Goal: Task Accomplishment & Management: Manage account settings

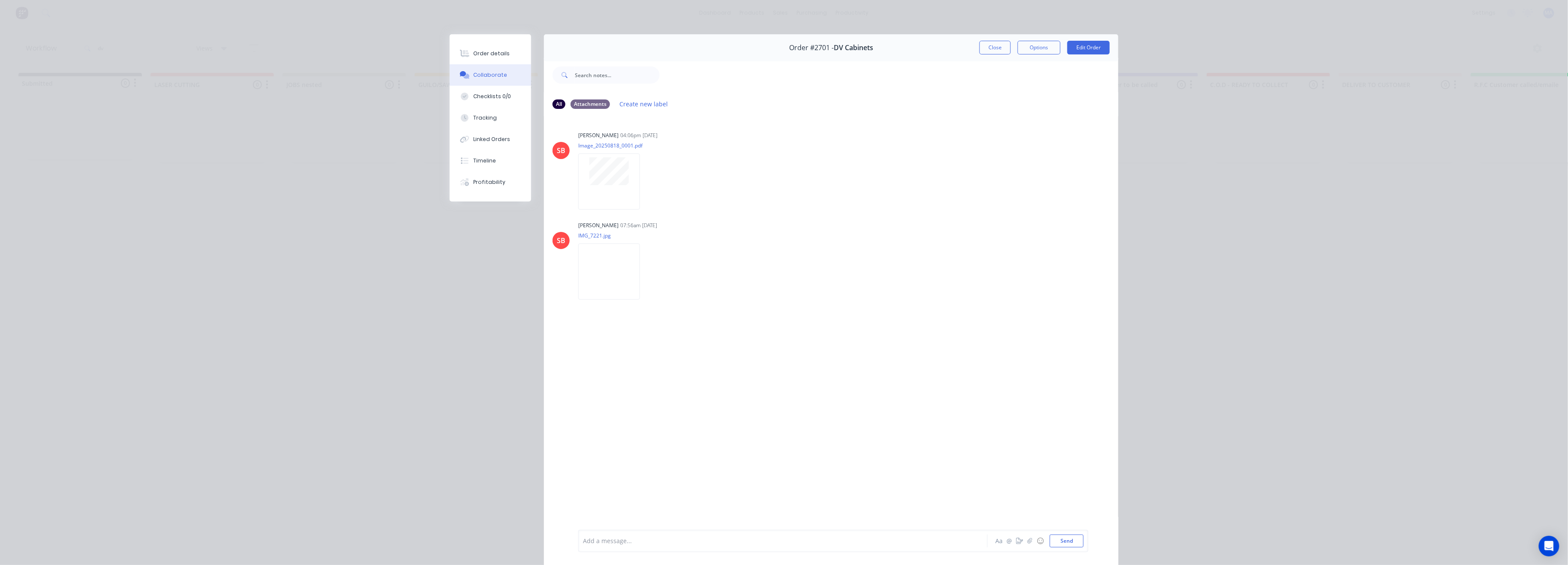
click at [992, 46] on button "Close" at bounding box center [995, 47] width 31 height 14
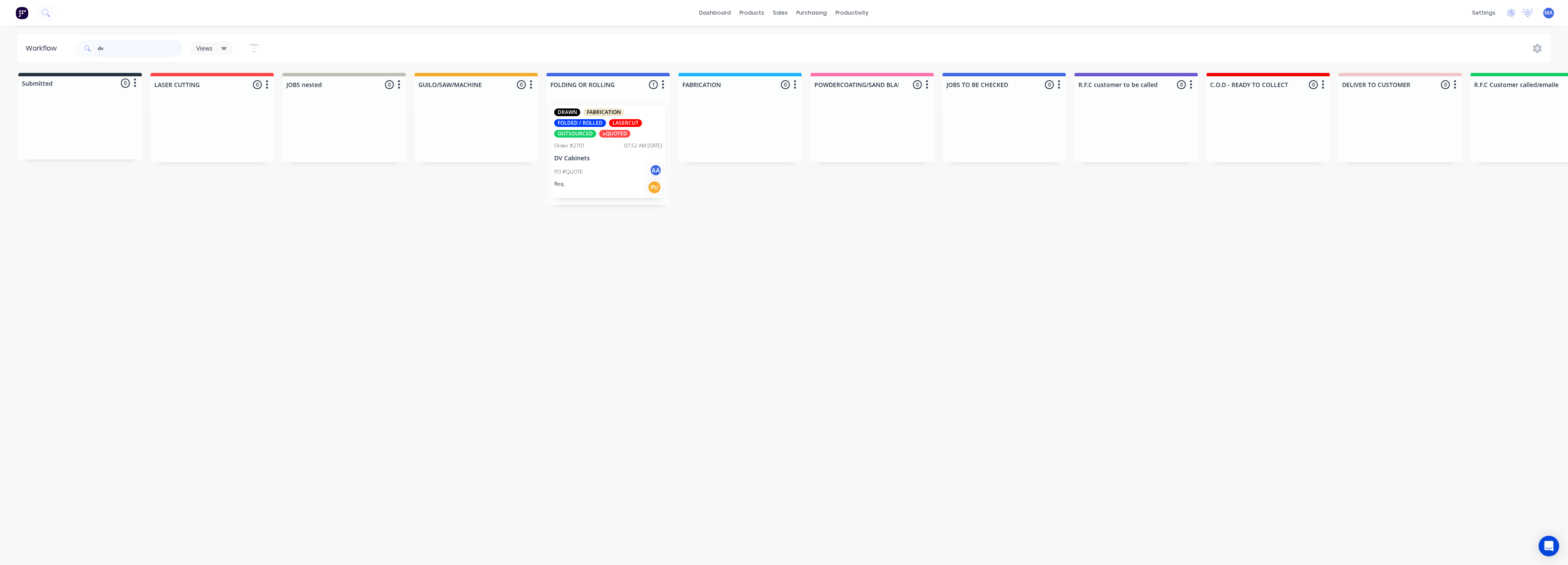
drag, startPoint x: 107, startPoint y: 50, endPoint x: 86, endPoint y: 49, distance: 21.0
click at [86, 49] on div "dv" at bounding box center [129, 48] width 107 height 17
type input "[PERSON_NAME]"
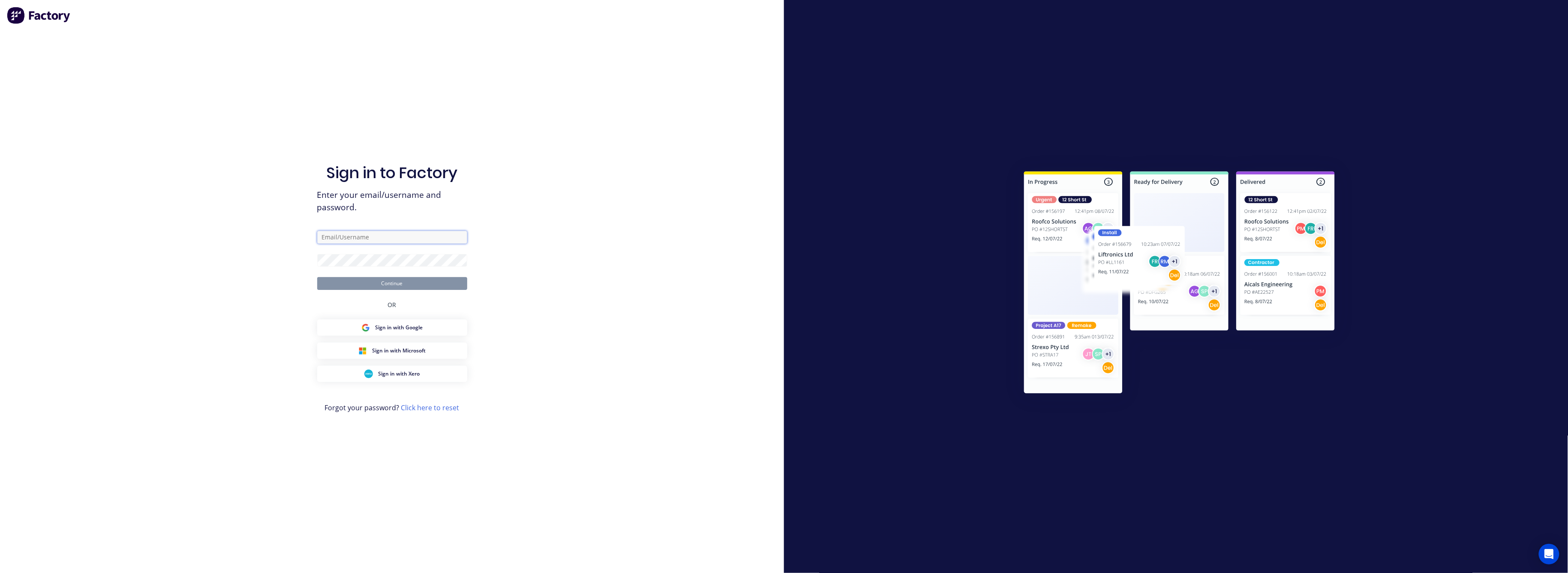
type input "[EMAIL_ADDRESS][DOMAIN_NAME]"
click at [389, 280] on button "Continue" at bounding box center [392, 283] width 150 height 13
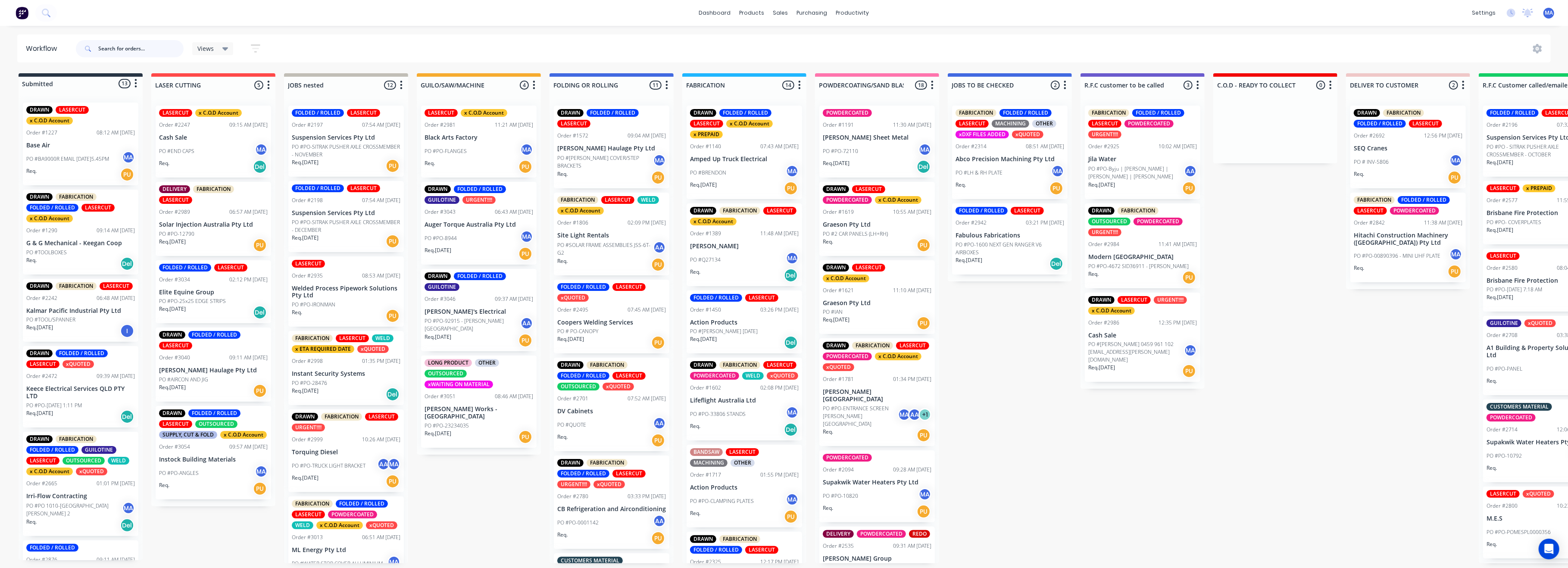
click at [111, 47] on input "text" at bounding box center [141, 48] width 85 height 17
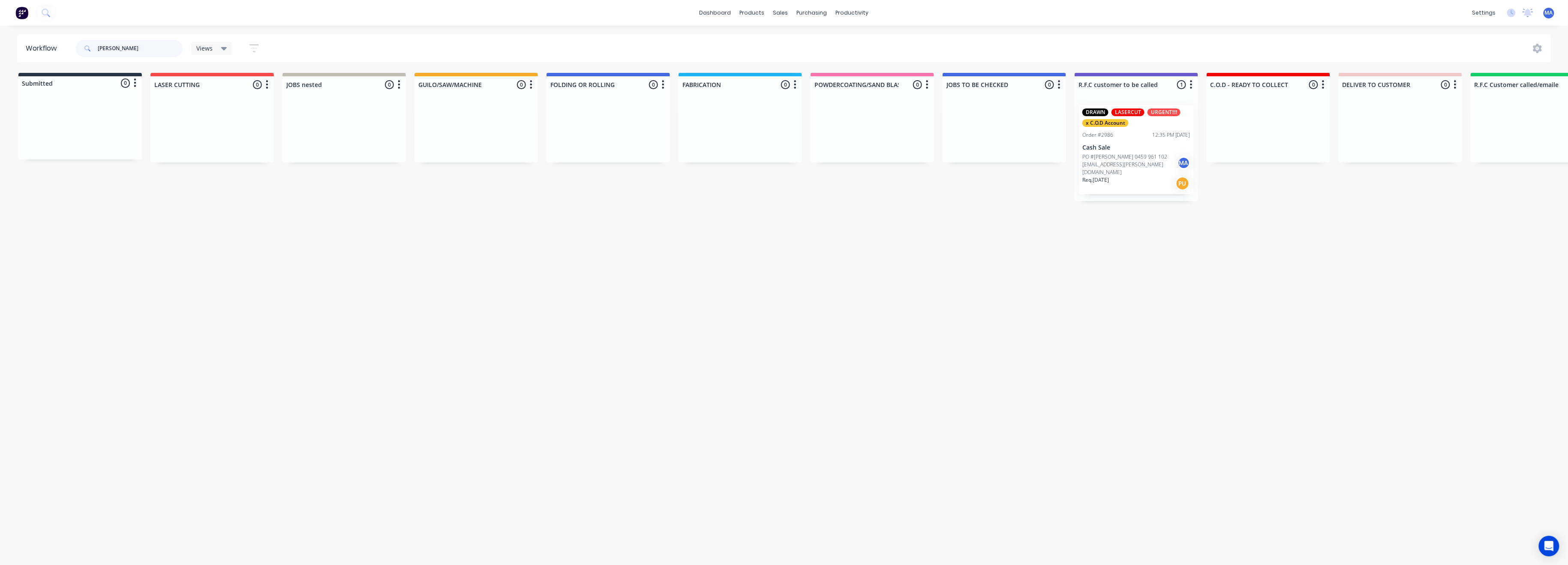
type input "carey"
click at [1122, 163] on p "PO #RAY CAREY 0459 961 102 ray.carey@outlook.com" at bounding box center [1130, 164] width 95 height 23
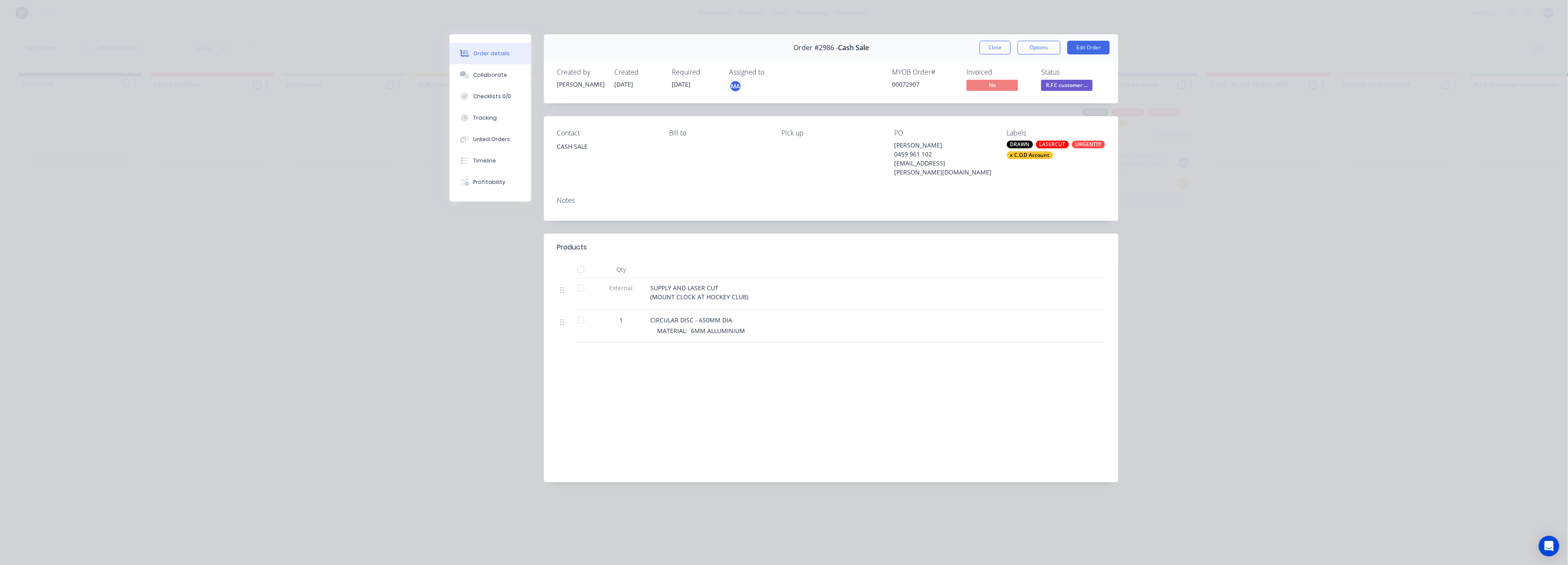
click at [497, 50] on div "Order details" at bounding box center [492, 54] width 37 height 8
click at [1094, 46] on button "Edit Order" at bounding box center [1088, 47] width 43 height 14
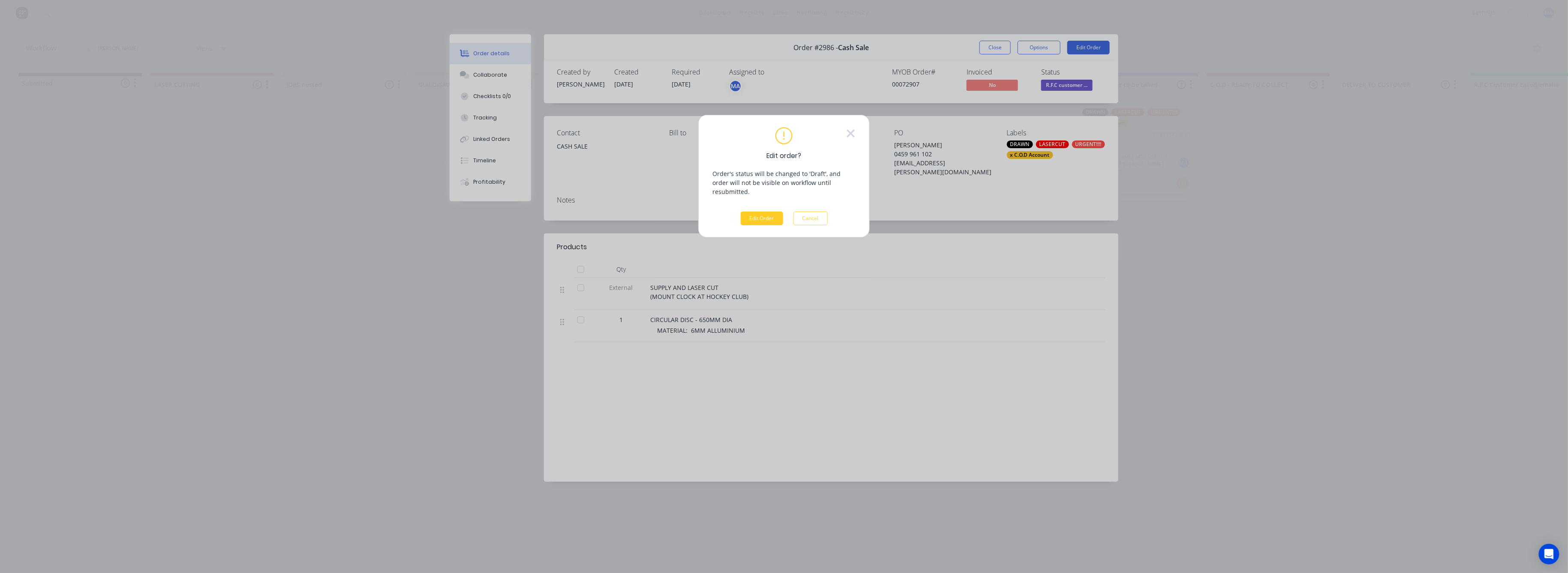
click at [769, 212] on button "Edit Order" at bounding box center [762, 218] width 43 height 14
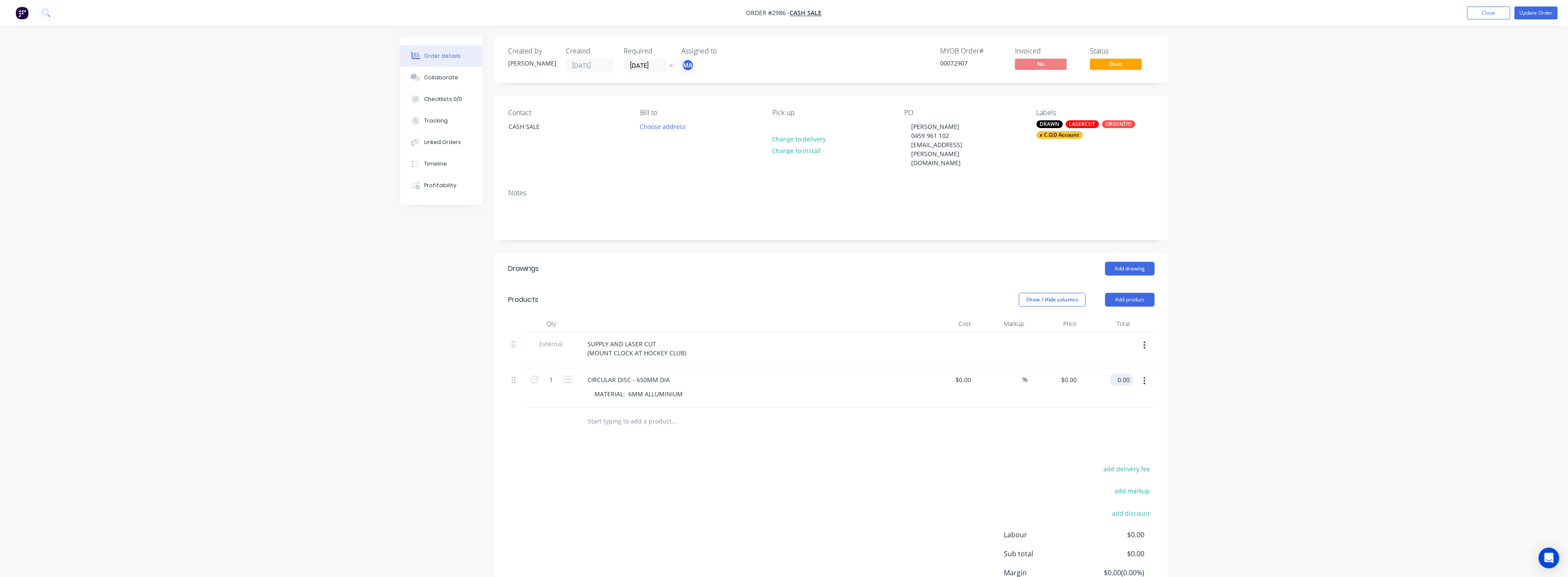
click at [1120, 374] on input "0.00" at bounding box center [1123, 380] width 20 height 12
type input "150"
type input "$150.00"
click at [1315, 376] on div "Order details Collaborate Checklists 0/0 Tracking Linked Orders Timeline Profit…" at bounding box center [784, 328] width 1568 height 655
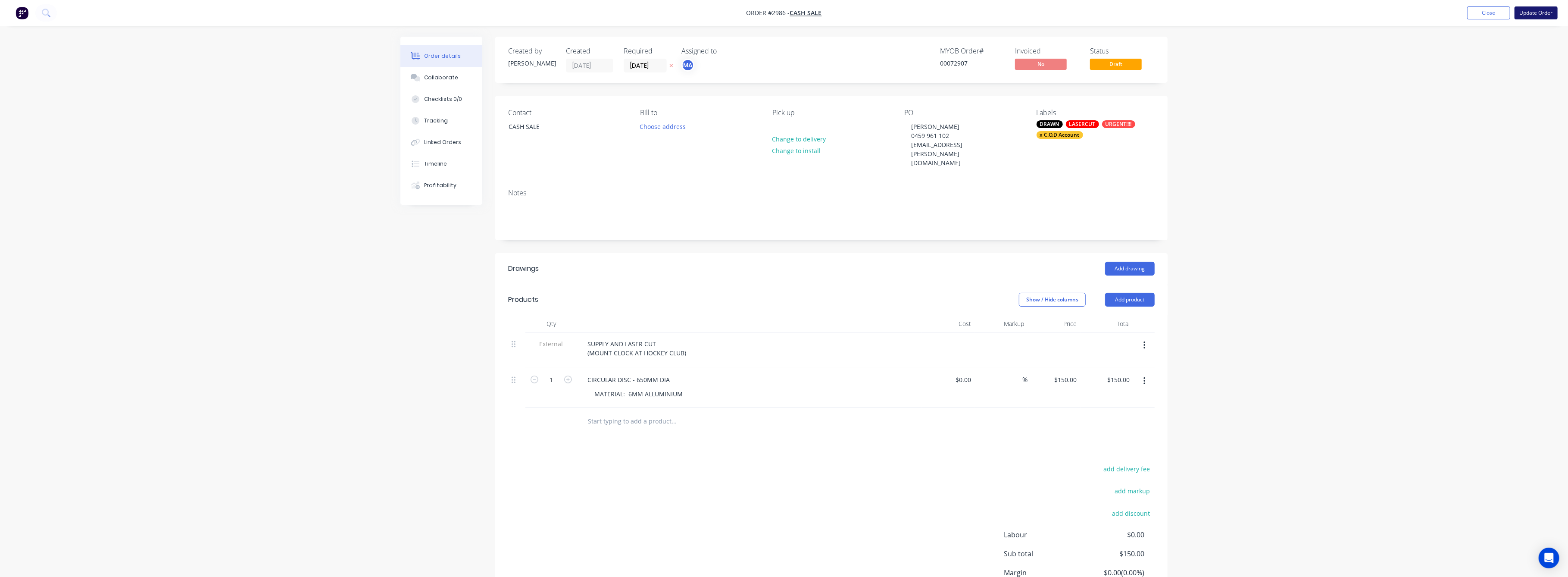
click at [1528, 15] on button "Update Order" at bounding box center [1536, 13] width 43 height 13
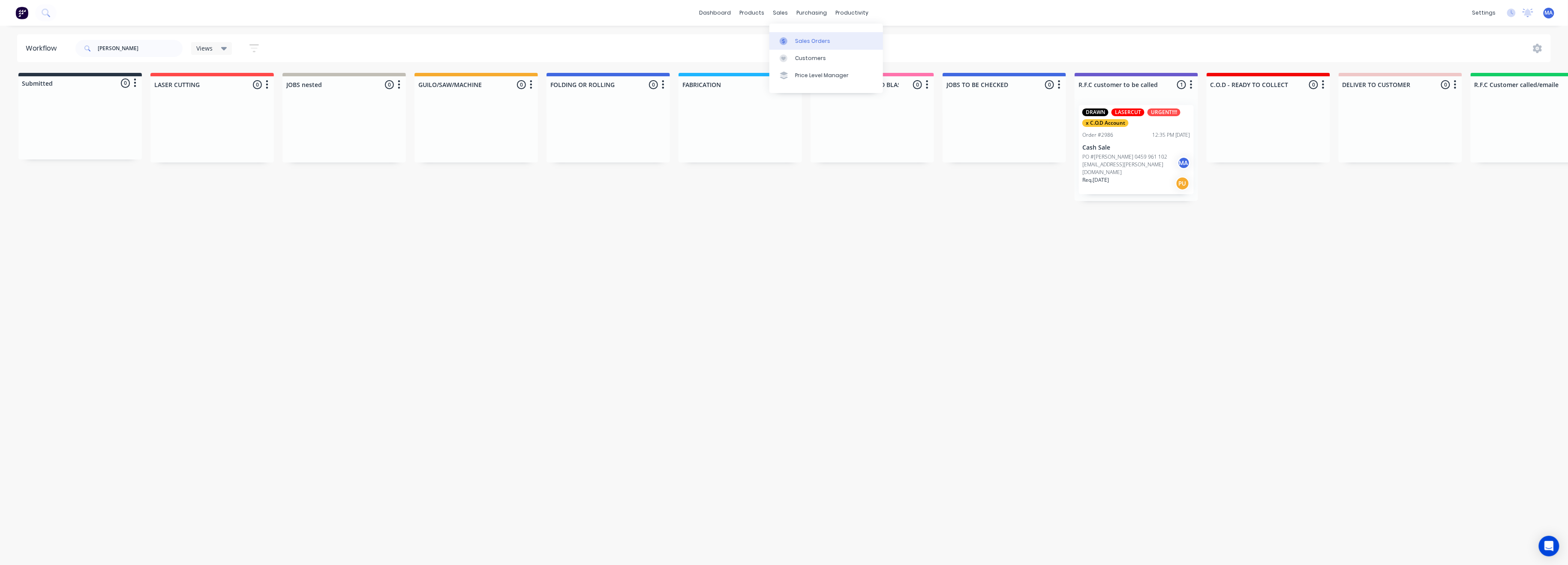
drag, startPoint x: 773, startPoint y: 10, endPoint x: 791, endPoint y: 34, distance: 30.0
click at [774, 12] on div "sales" at bounding box center [780, 13] width 24 height 13
click at [802, 43] on div "Sales Orders" at bounding box center [813, 41] width 35 height 8
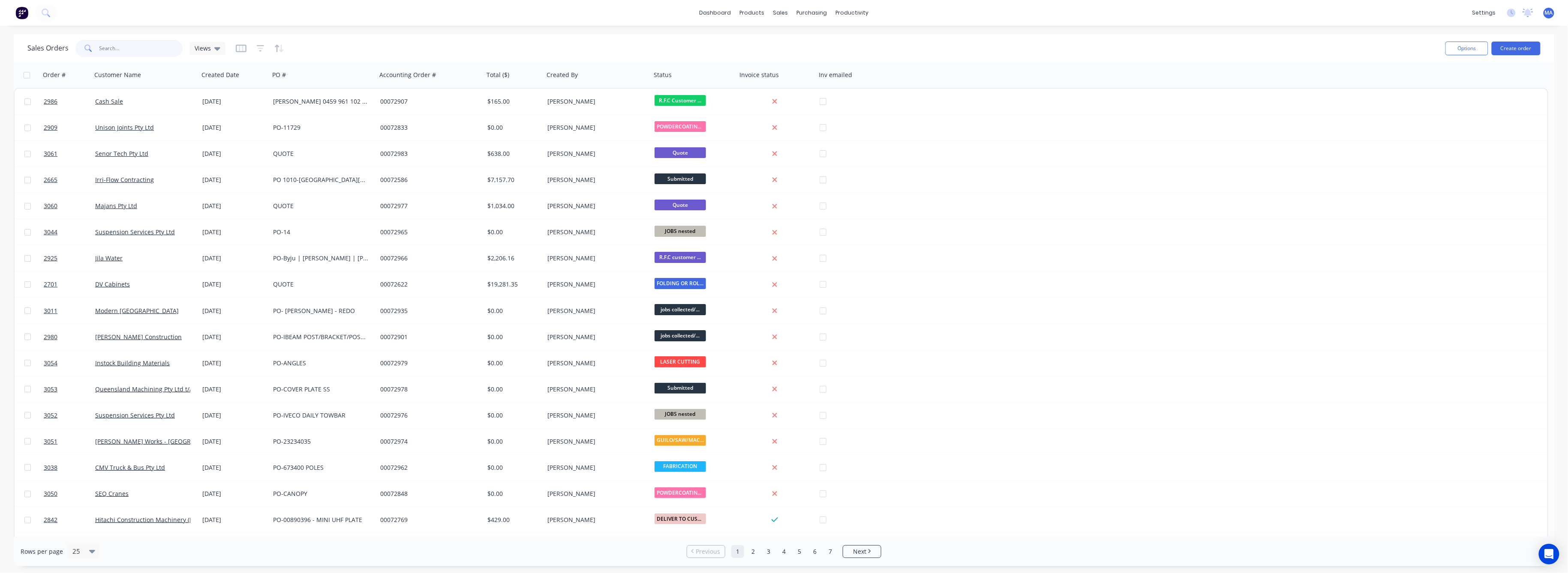
click at [107, 46] on input "text" at bounding box center [141, 48] width 83 height 17
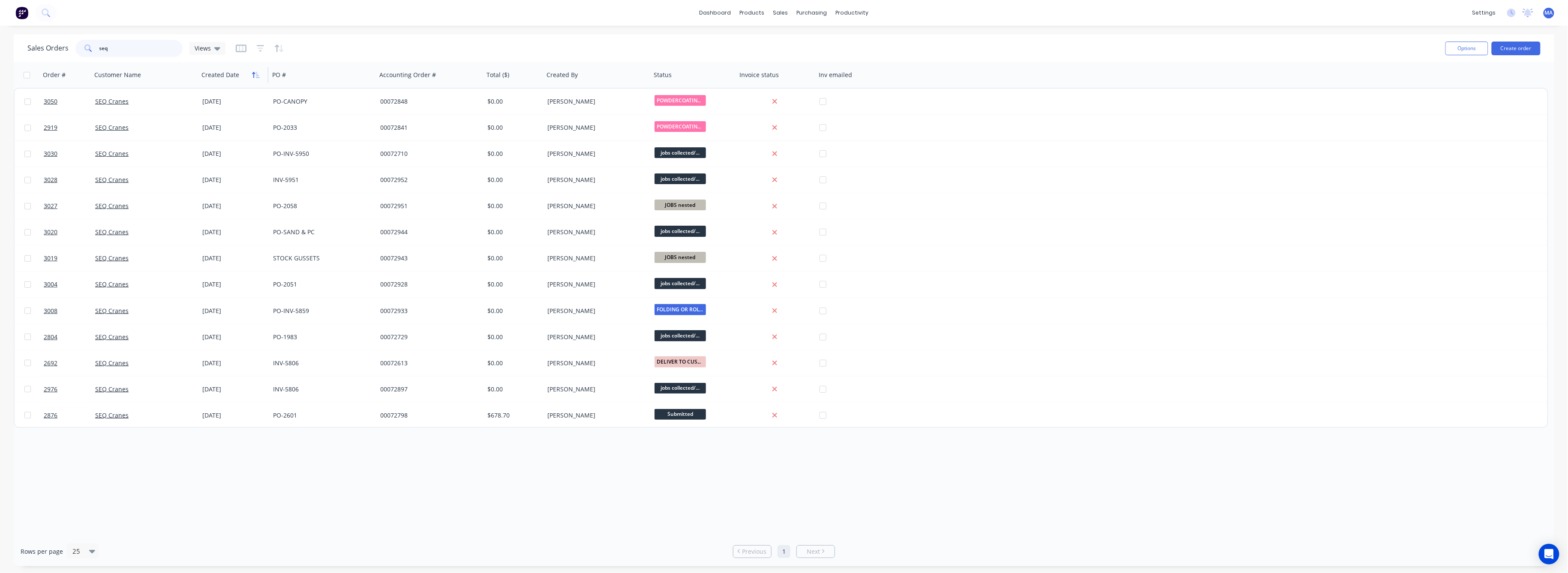
type input "seq"
click at [253, 75] on icon "button" at bounding box center [253, 75] width 3 height 6
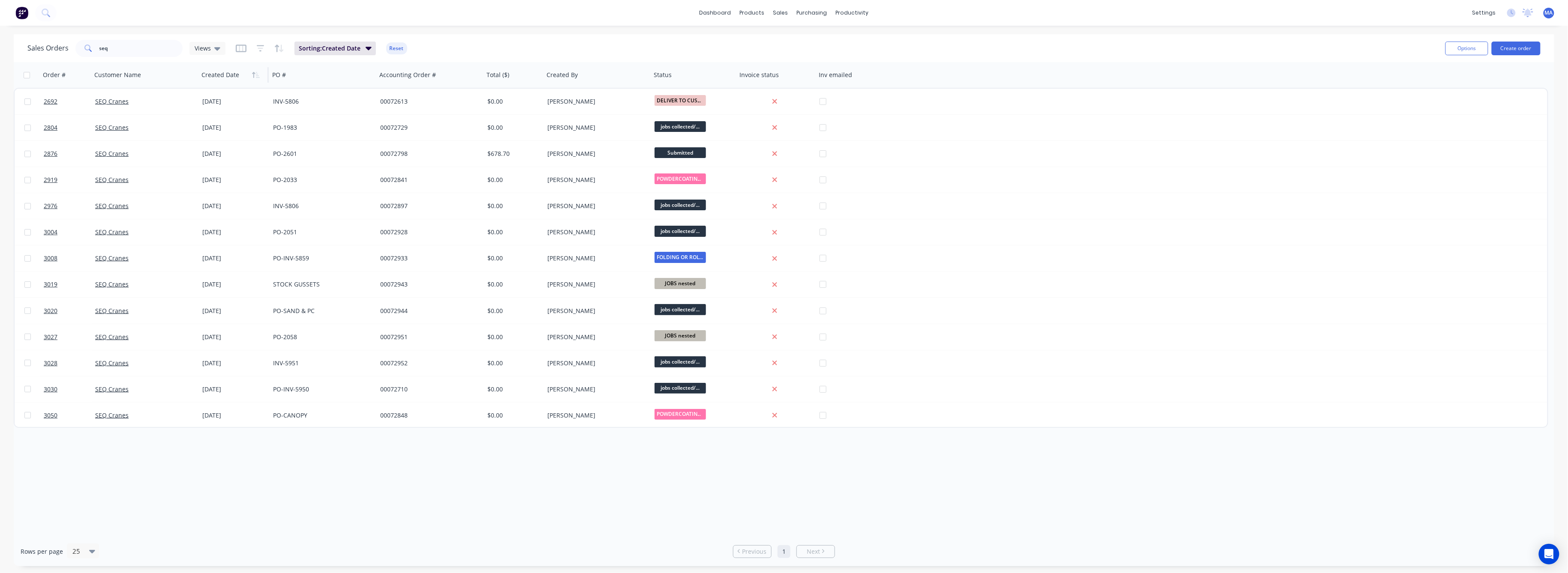
click at [253, 75] on icon "button" at bounding box center [253, 75] width 3 height 6
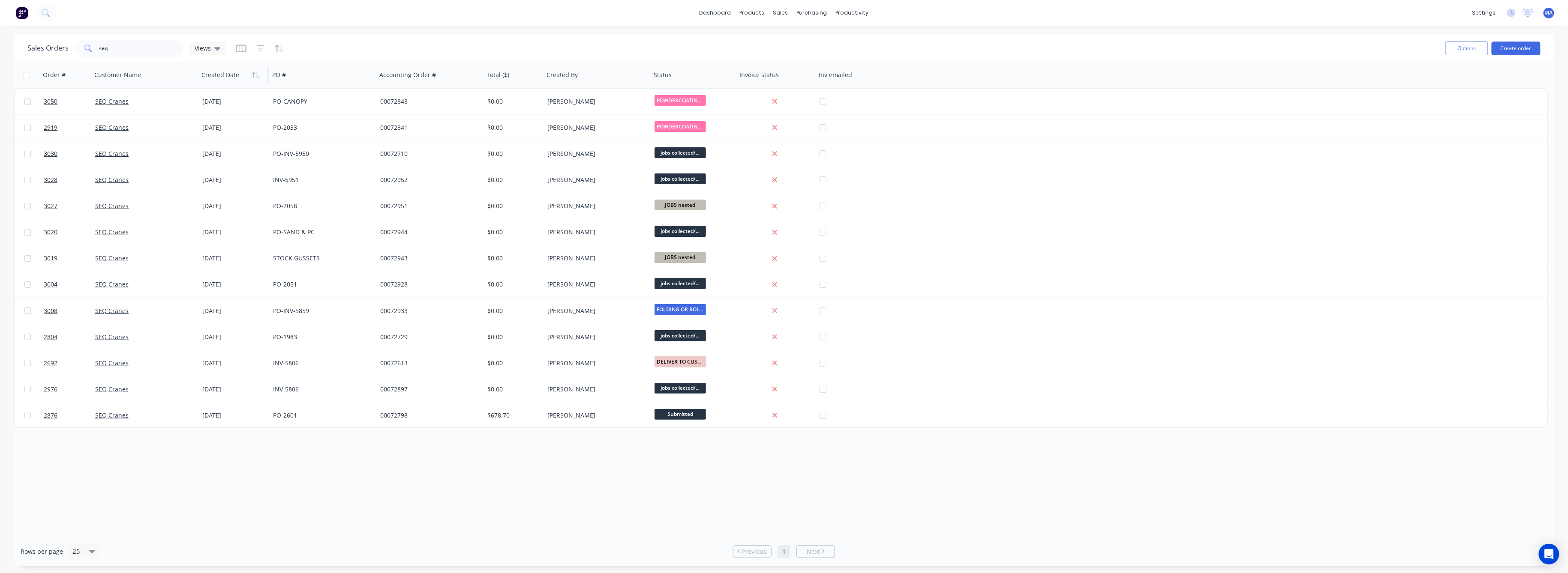
click at [253, 75] on icon "button" at bounding box center [253, 75] width 3 height 6
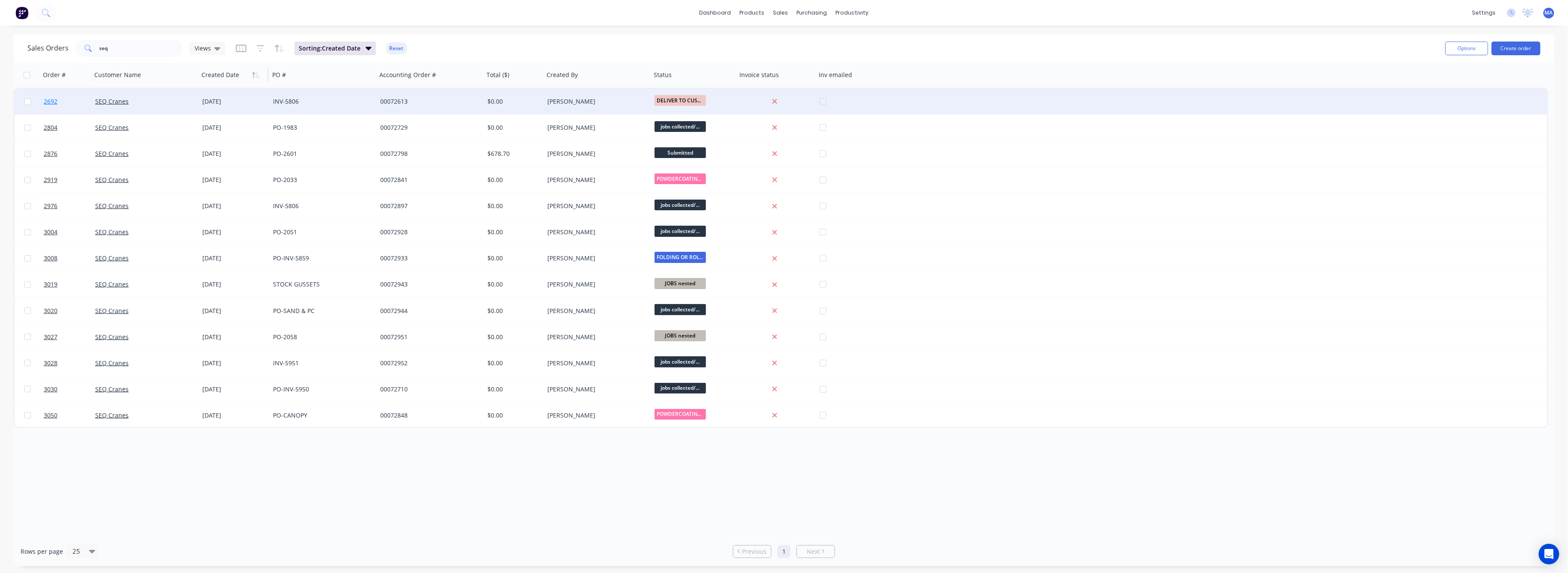
click at [47, 100] on span "2692" at bounding box center [51, 102] width 14 height 9
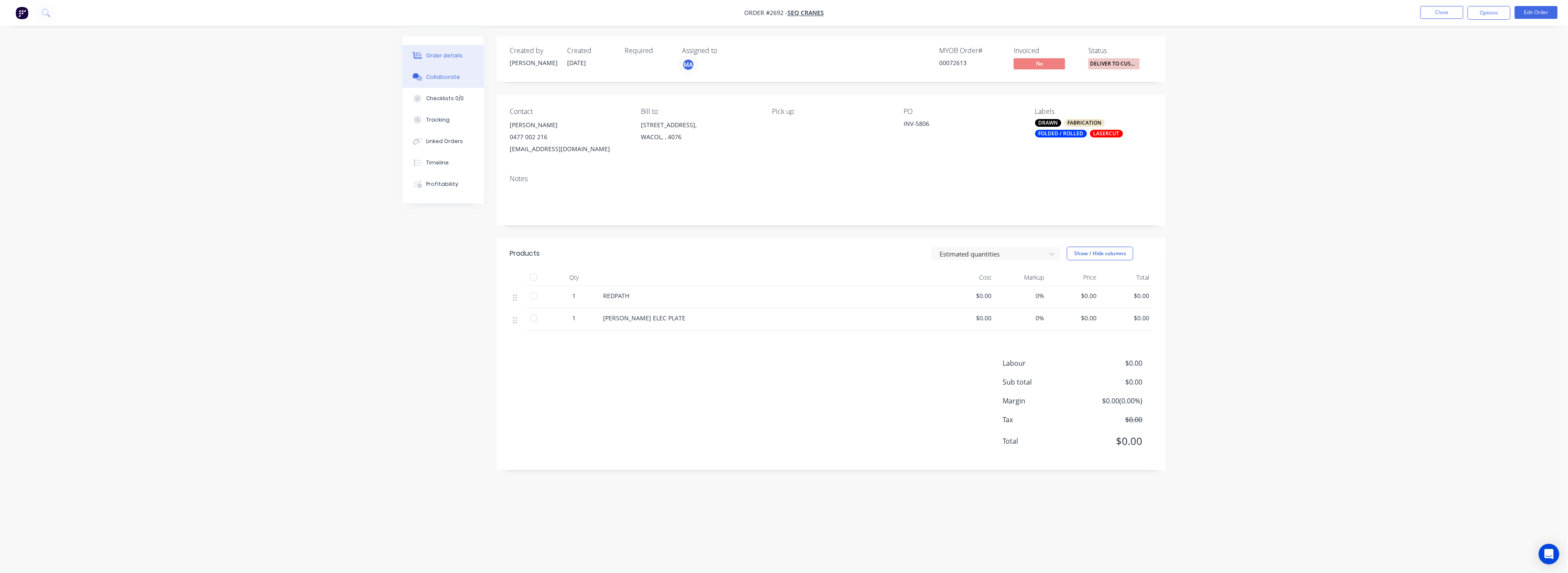
click at [441, 78] on div "Collaborate" at bounding box center [444, 77] width 34 height 8
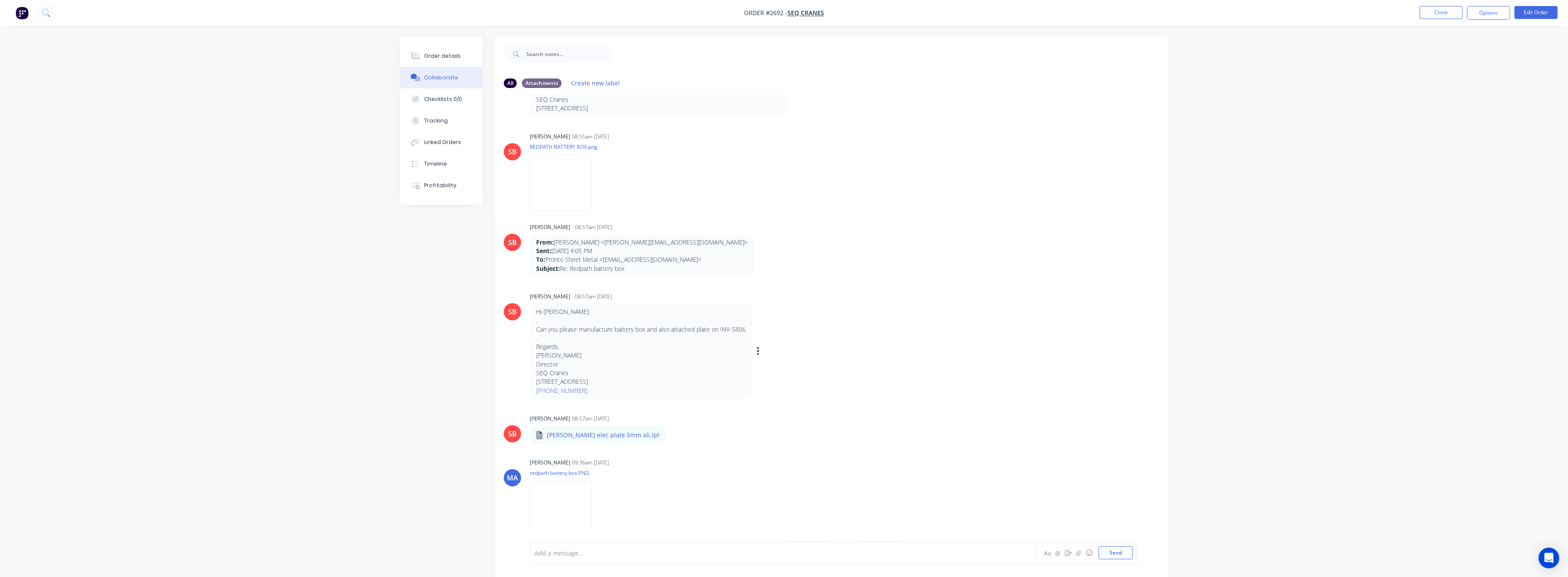
scroll to position [390, 0]
click at [573, 500] on img at bounding box center [560, 509] width 62 height 56
